Goal: Information Seeking & Learning: Understand process/instructions

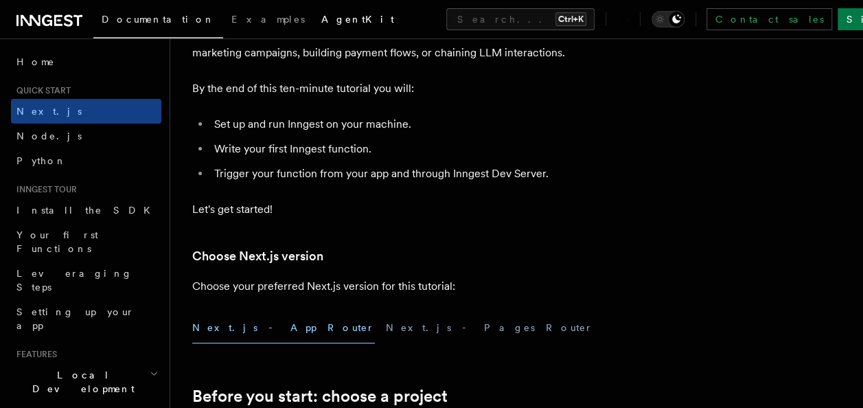
scroll to position [137, 0]
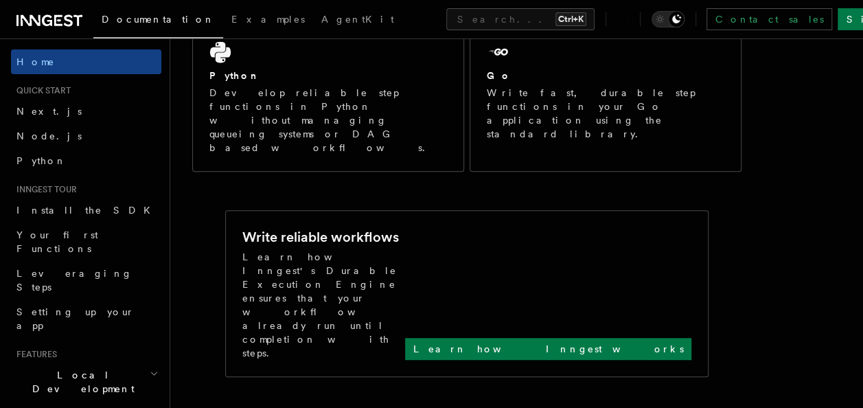
scroll to position [69, 0]
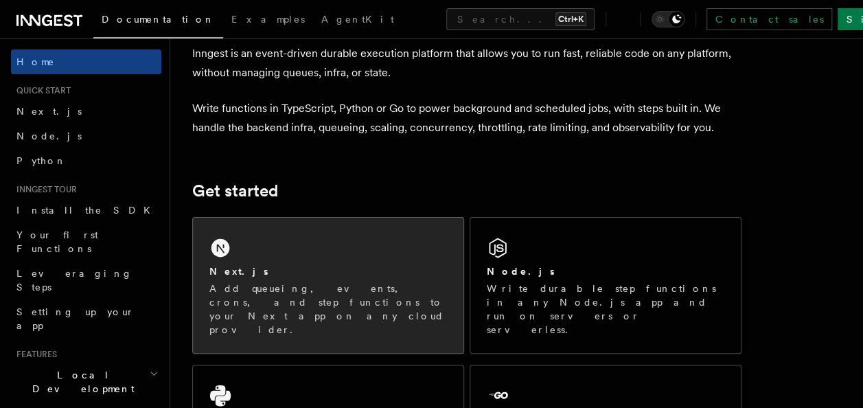
click at [334, 299] on p "Add queueing, events, crons, and step functions to your Next app on any cloud p…" at bounding box center [328, 308] width 238 height 55
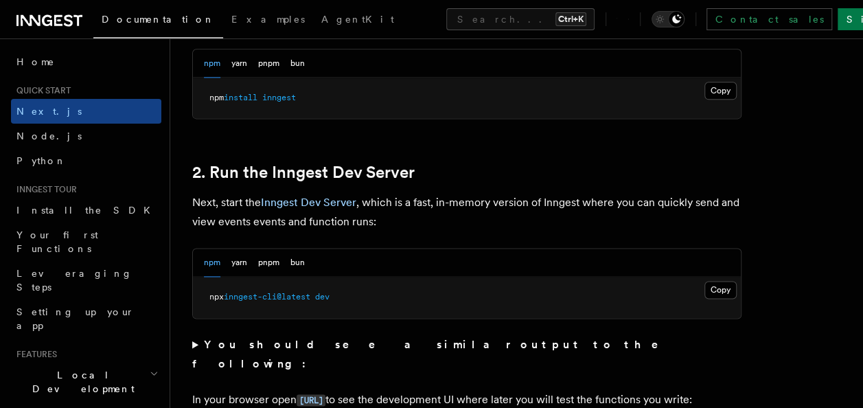
scroll to position [961, 0]
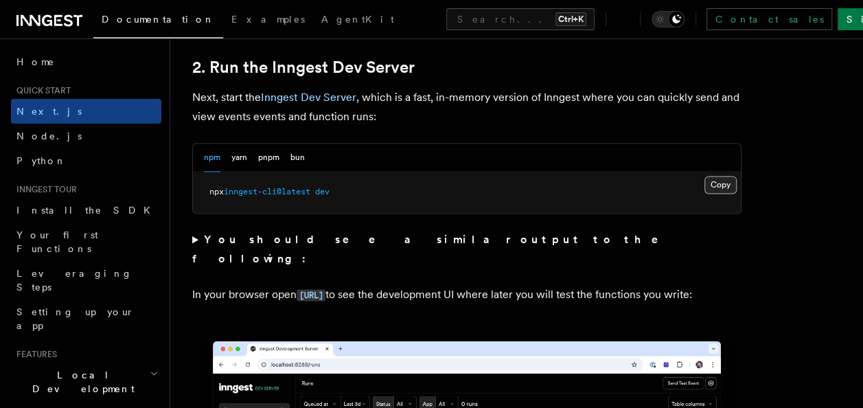
click at [722, 184] on button "Copy Copied" at bounding box center [720, 185] width 32 height 18
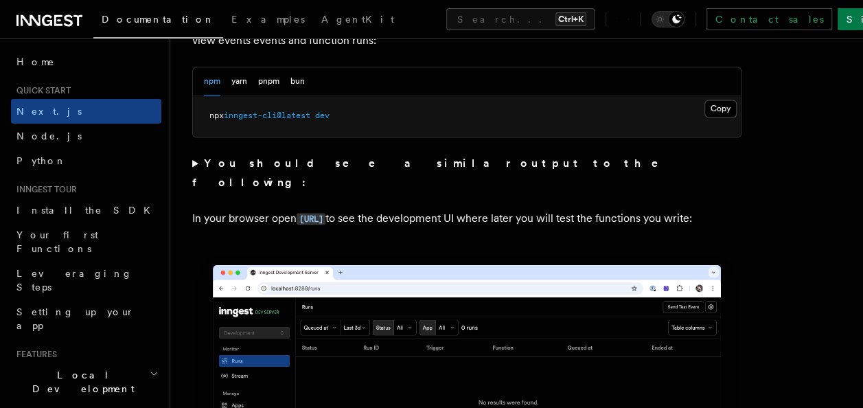
scroll to position [1030, 0]
